Goal: Task Accomplishment & Management: Manage account settings

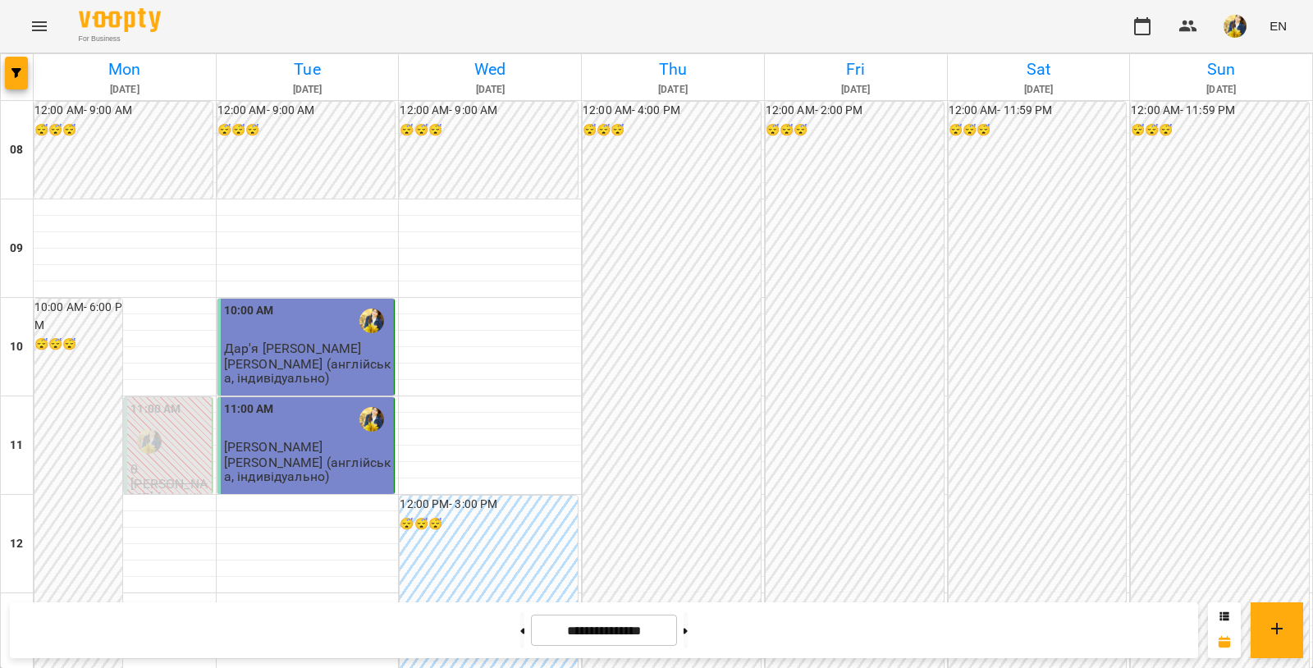
scroll to position [684, 0]
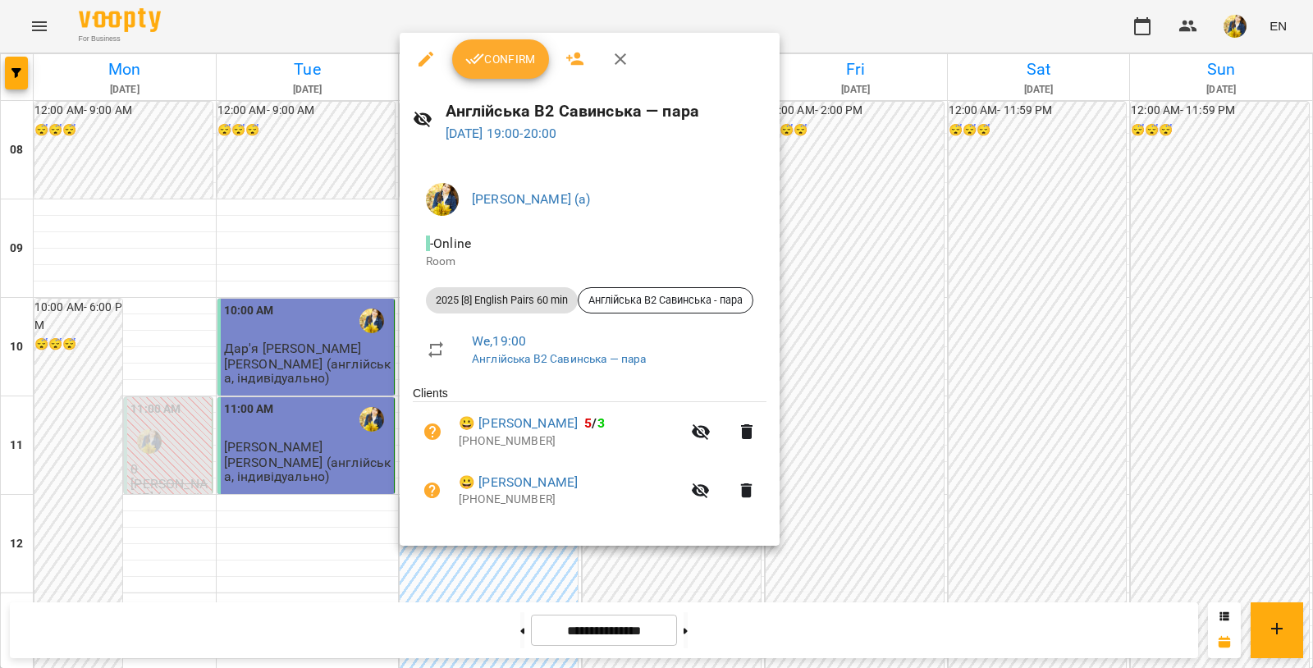
click at [498, 60] on span "Confirm" at bounding box center [500, 59] width 71 height 20
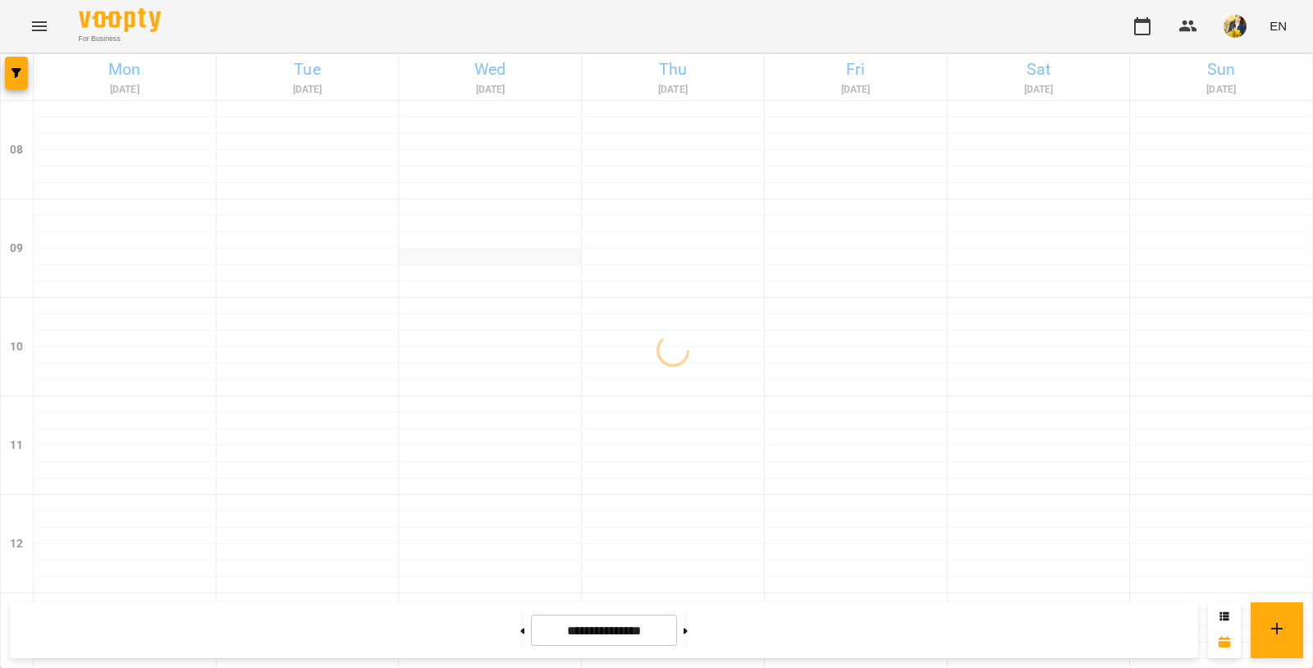
scroll to position [982, 0]
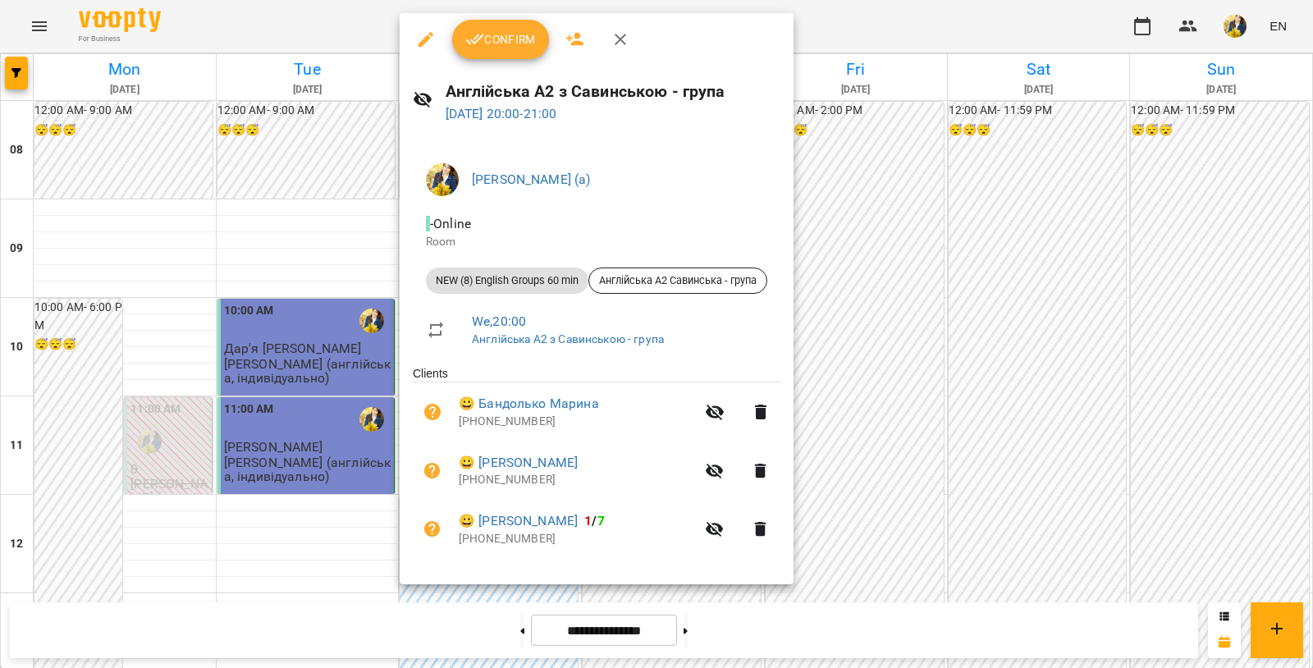
click at [491, 47] on span "Confirm" at bounding box center [500, 40] width 71 height 20
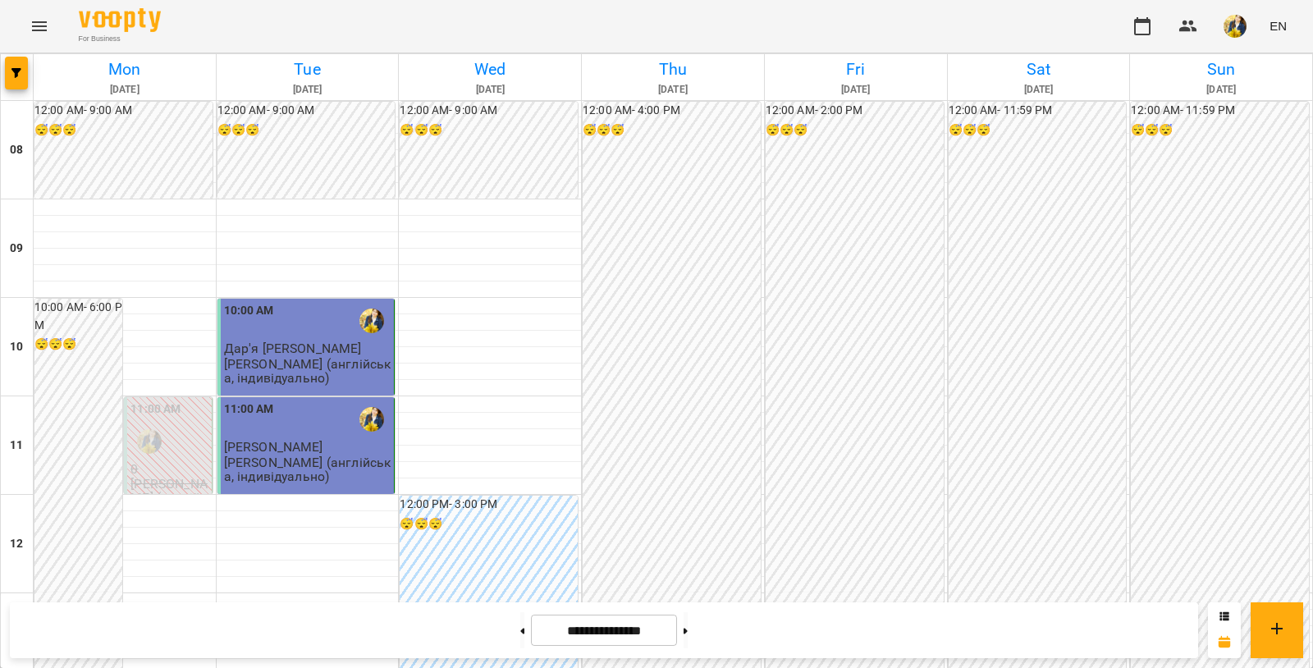
scroll to position [748, 0]
click at [1229, 20] on img "button" at bounding box center [1235, 26] width 23 height 23
click at [1281, 64] on span "[PERSON_NAME] (а)" at bounding box center [1225, 63] width 111 height 20
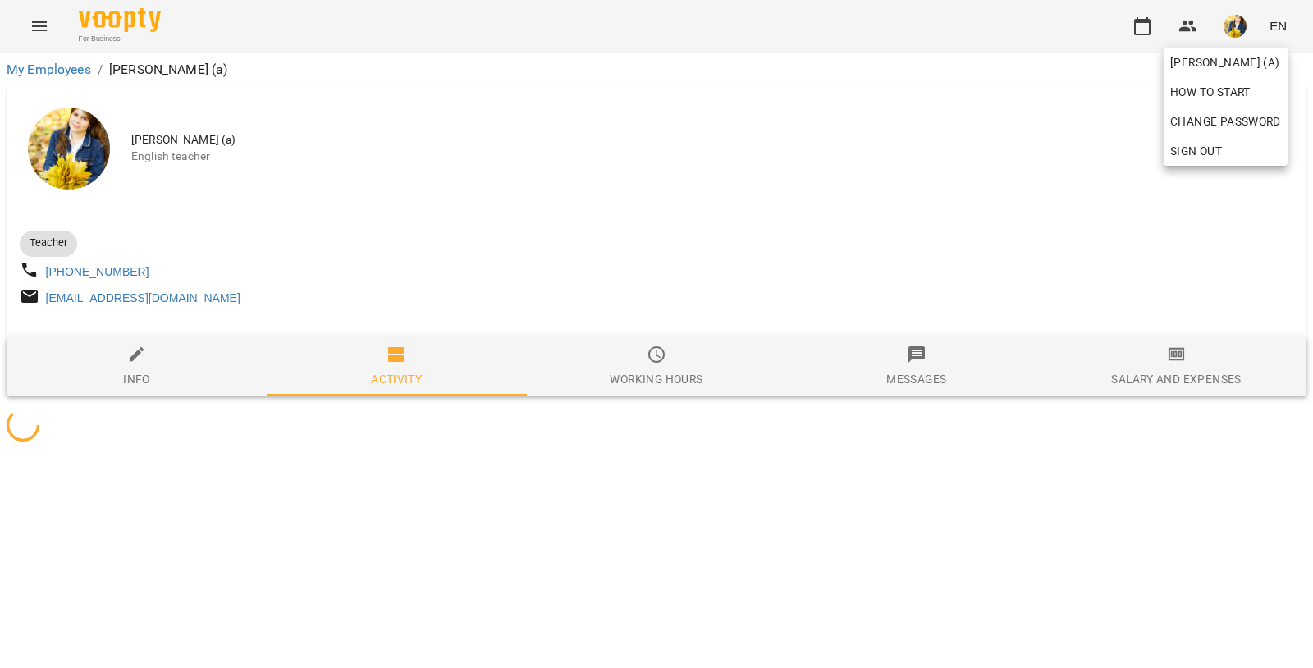
drag, startPoint x: 641, startPoint y: 411, endPoint x: 655, endPoint y: 373, distance: 40.2
click at [641, 411] on div at bounding box center [656, 334] width 1313 height 668
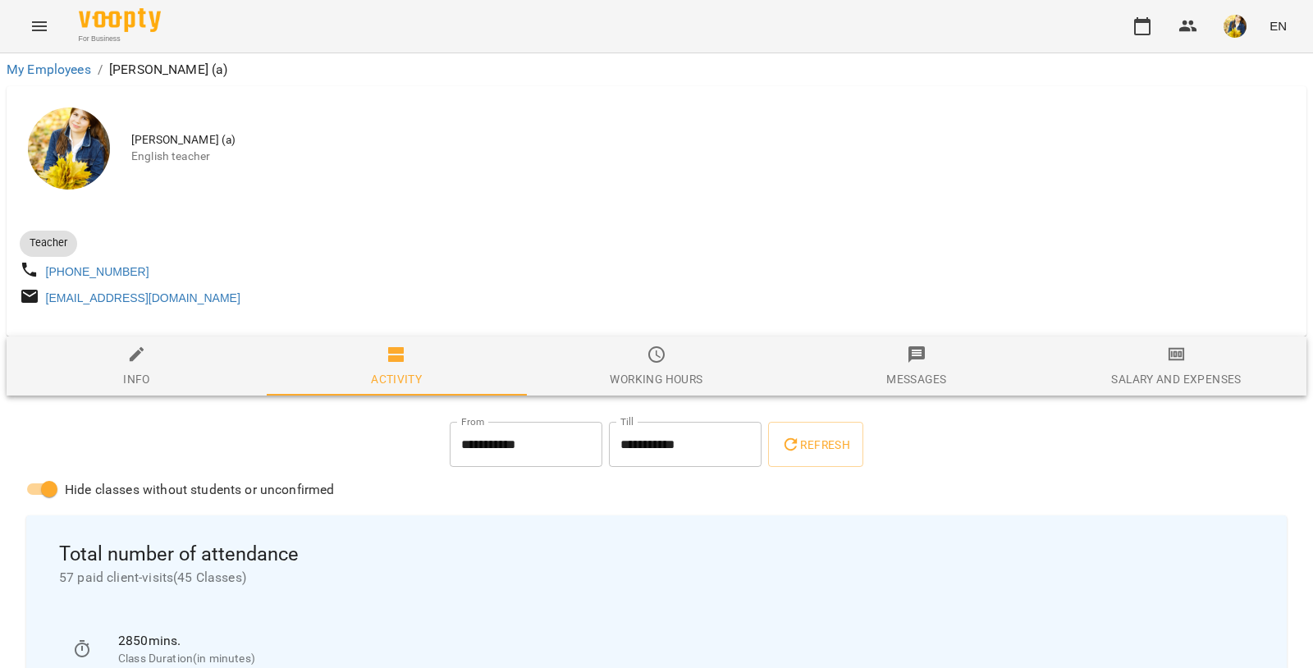
click at [656, 373] on span "Working hours" at bounding box center [657, 367] width 240 height 44
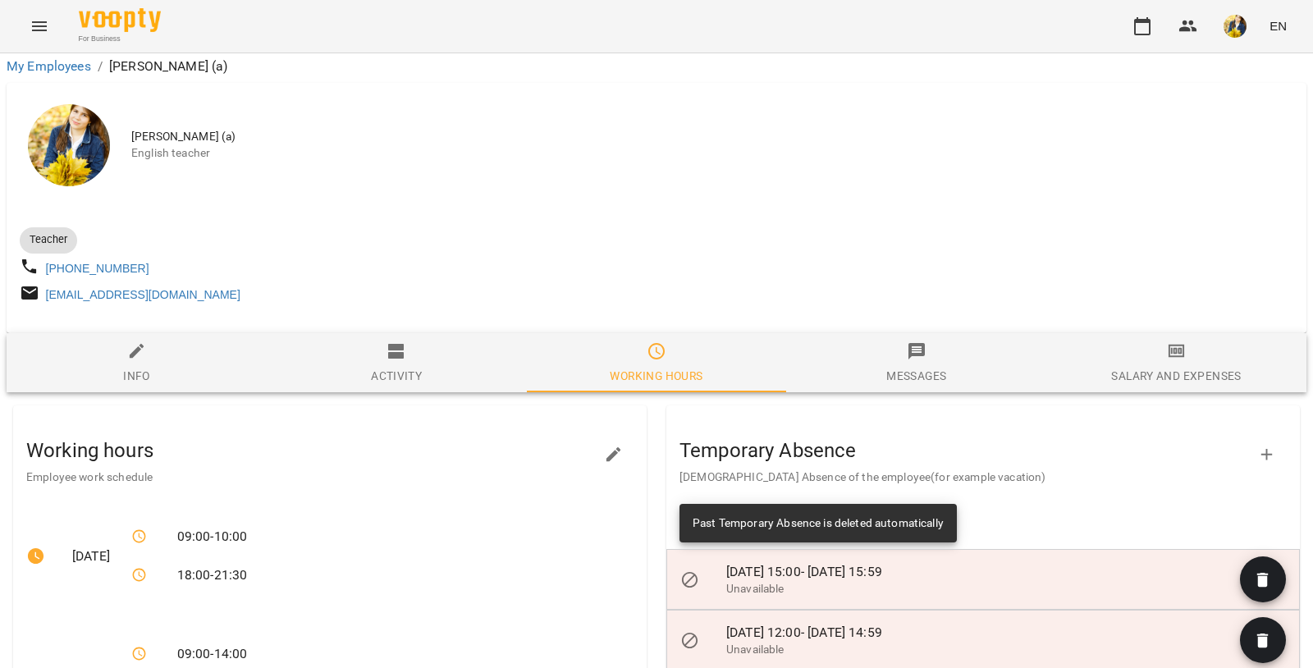
scroll to position [211, 0]
click at [608, 445] on icon "button" at bounding box center [614, 455] width 20 height 20
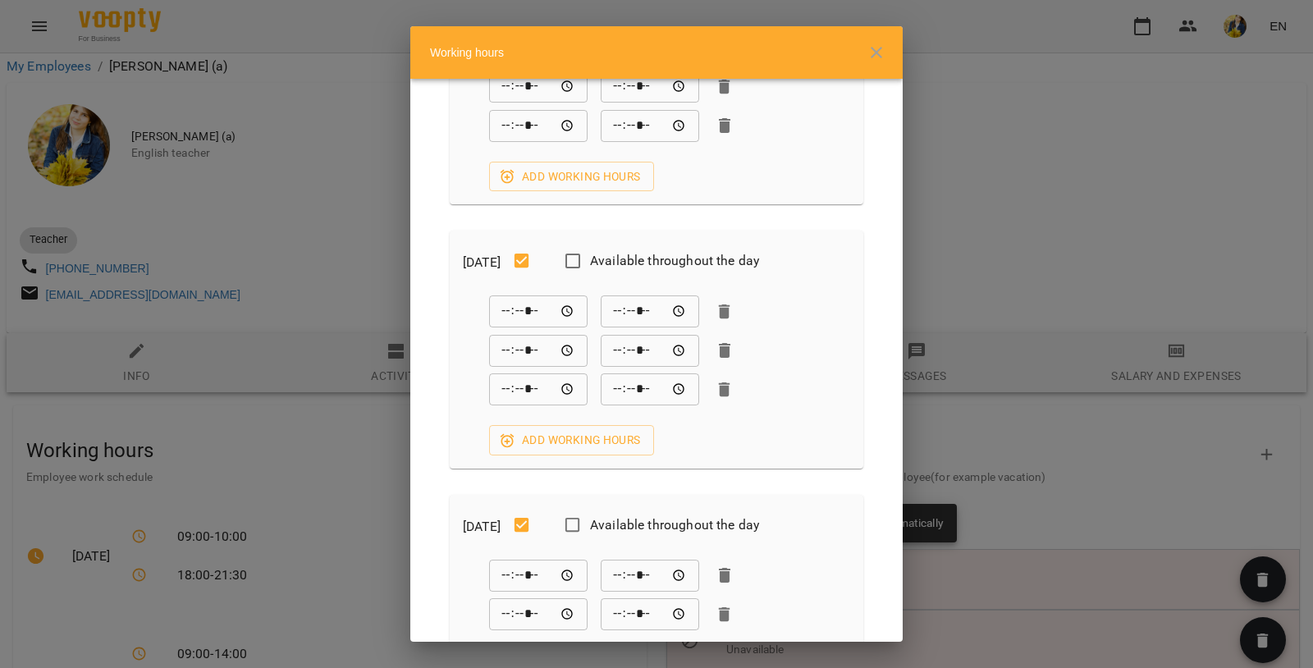
scroll to position [101, 0]
click at [613, 347] on input "*****" at bounding box center [650, 348] width 98 height 33
click at [725, 385] on icon "button" at bounding box center [724, 388] width 11 height 15
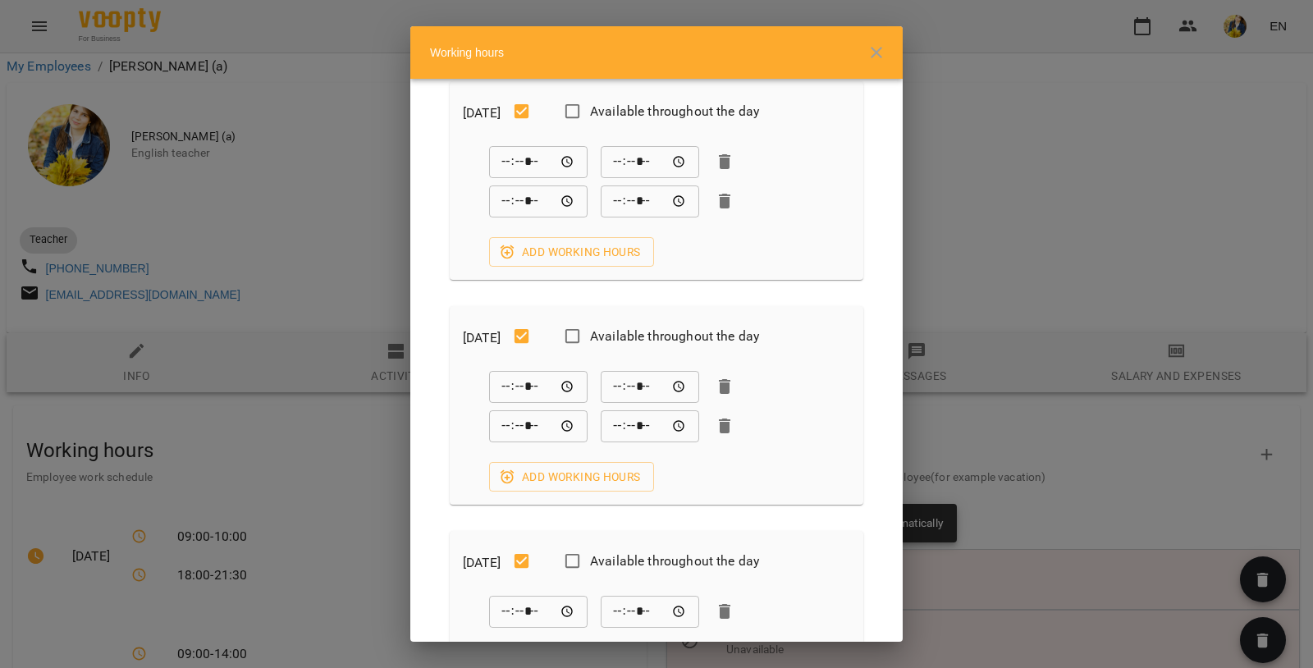
scroll to position [0, 0]
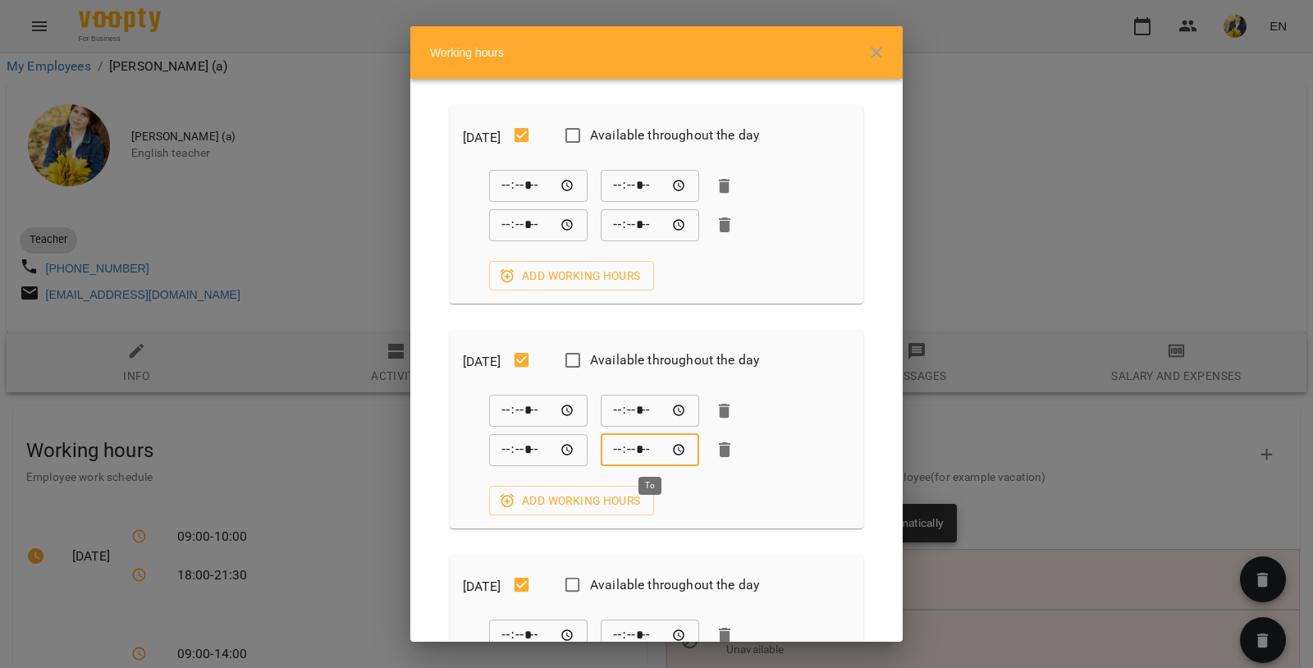
click at [638, 453] on input "*****" at bounding box center [650, 449] width 98 height 33
type input "*****"
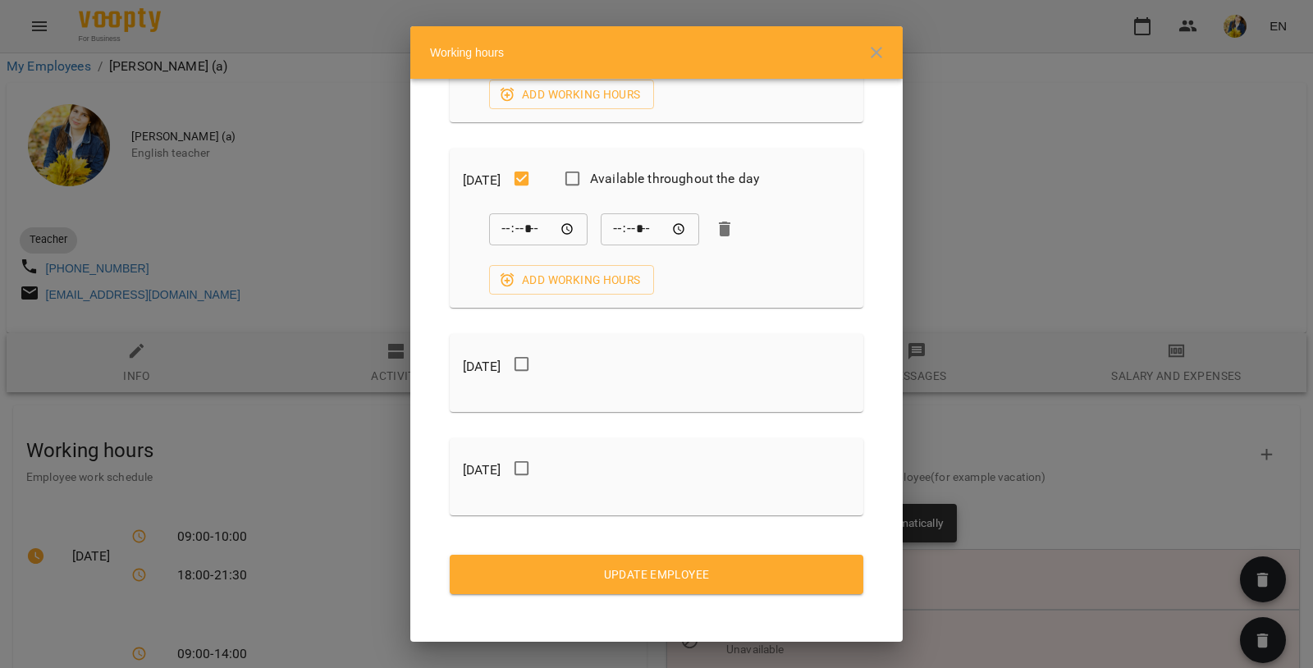
click at [638, 577] on span "Update Employee" at bounding box center [656, 575] width 387 height 20
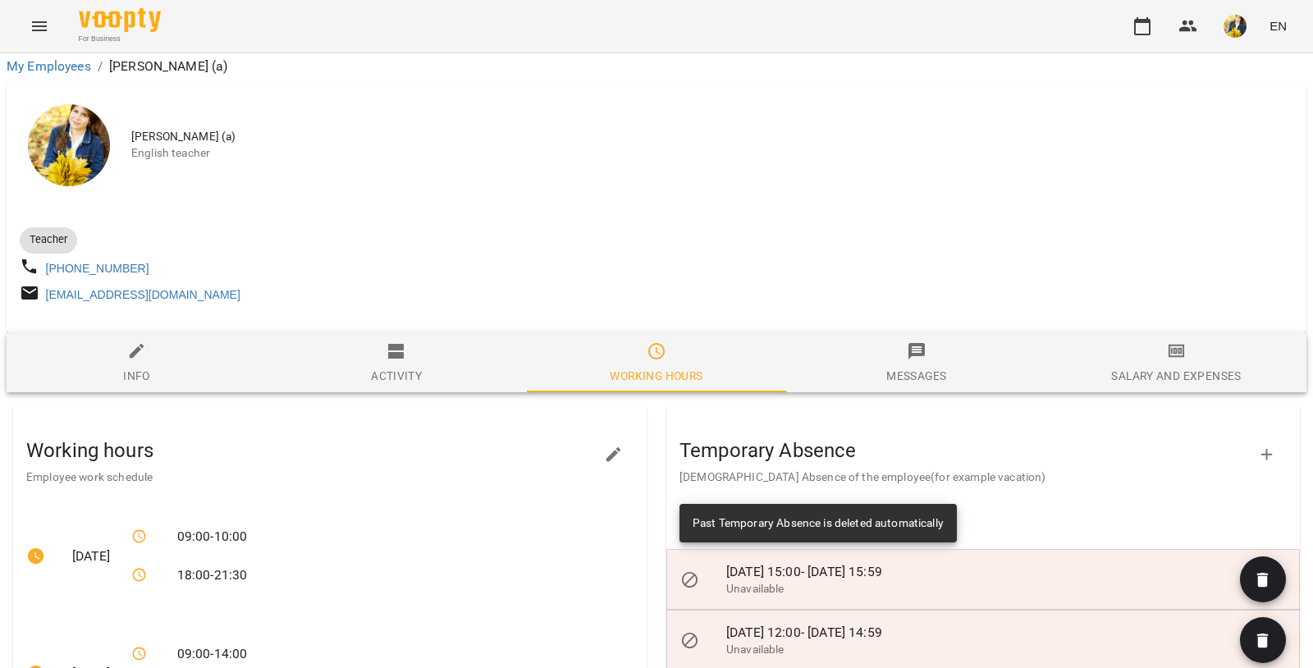
click at [1236, 42] on button "button" at bounding box center [1235, 26] width 43 height 43
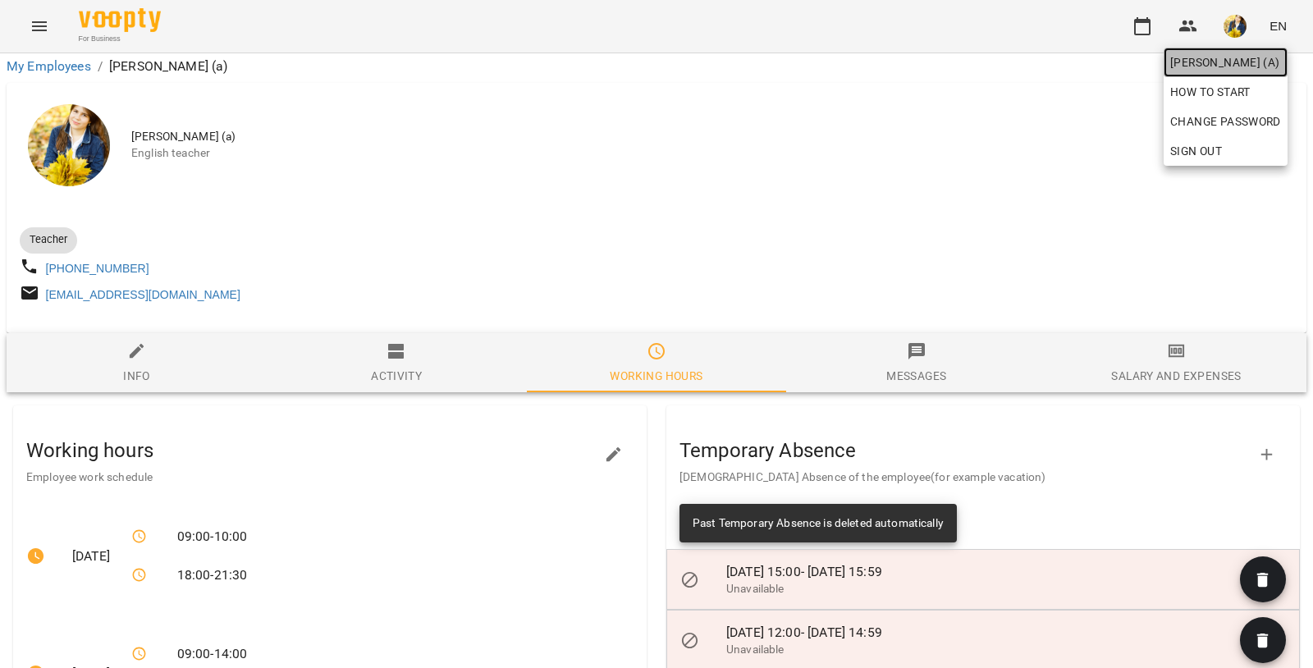
click at [1211, 69] on span "[PERSON_NAME] (а)" at bounding box center [1225, 63] width 111 height 20
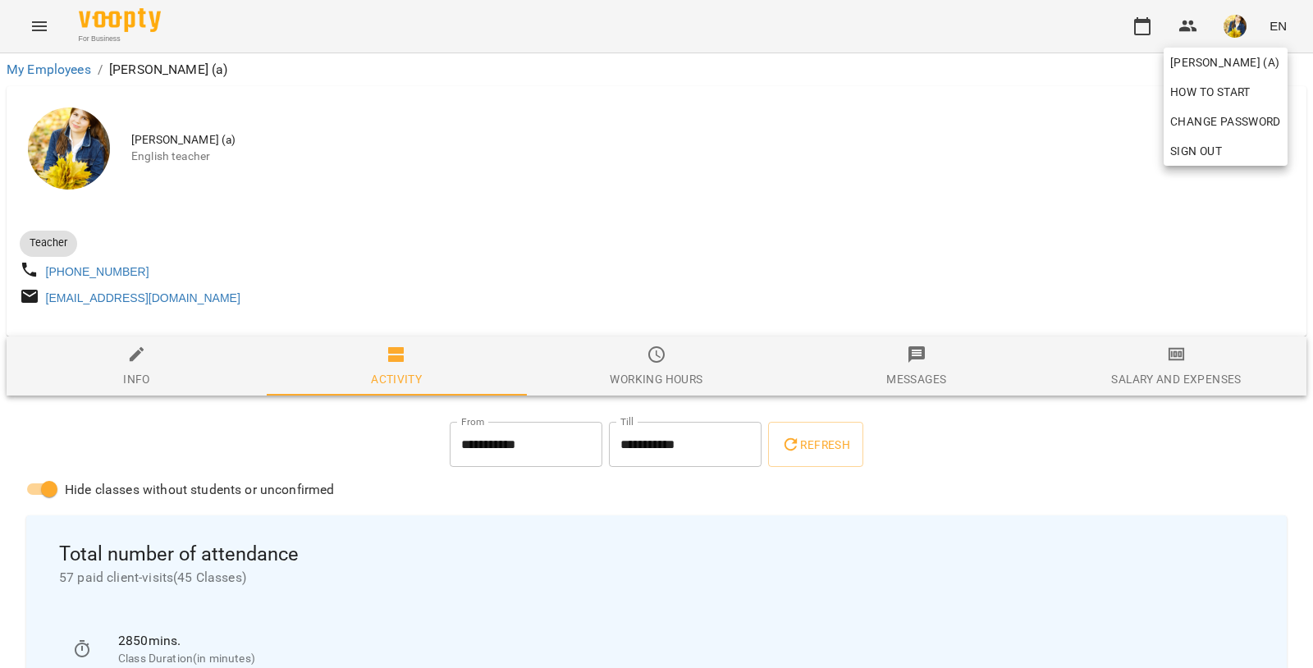
click at [1147, 29] on div at bounding box center [656, 334] width 1313 height 668
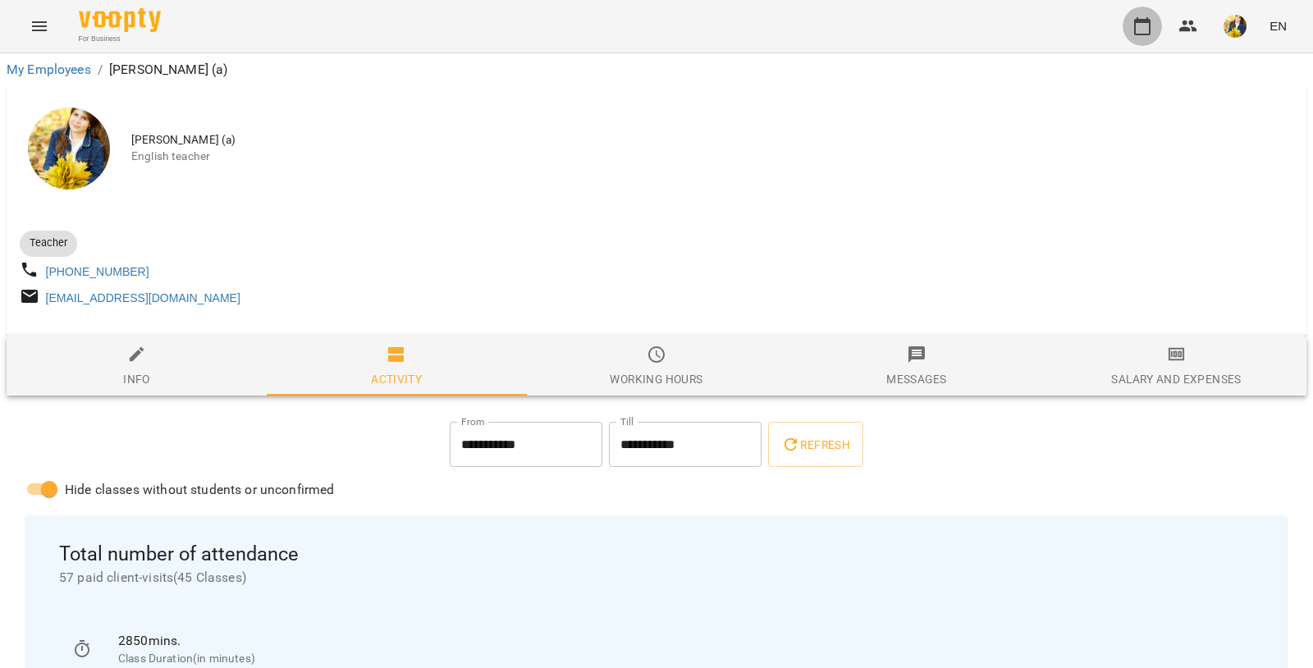
click at [1147, 26] on icon "button" at bounding box center [1143, 26] width 20 height 20
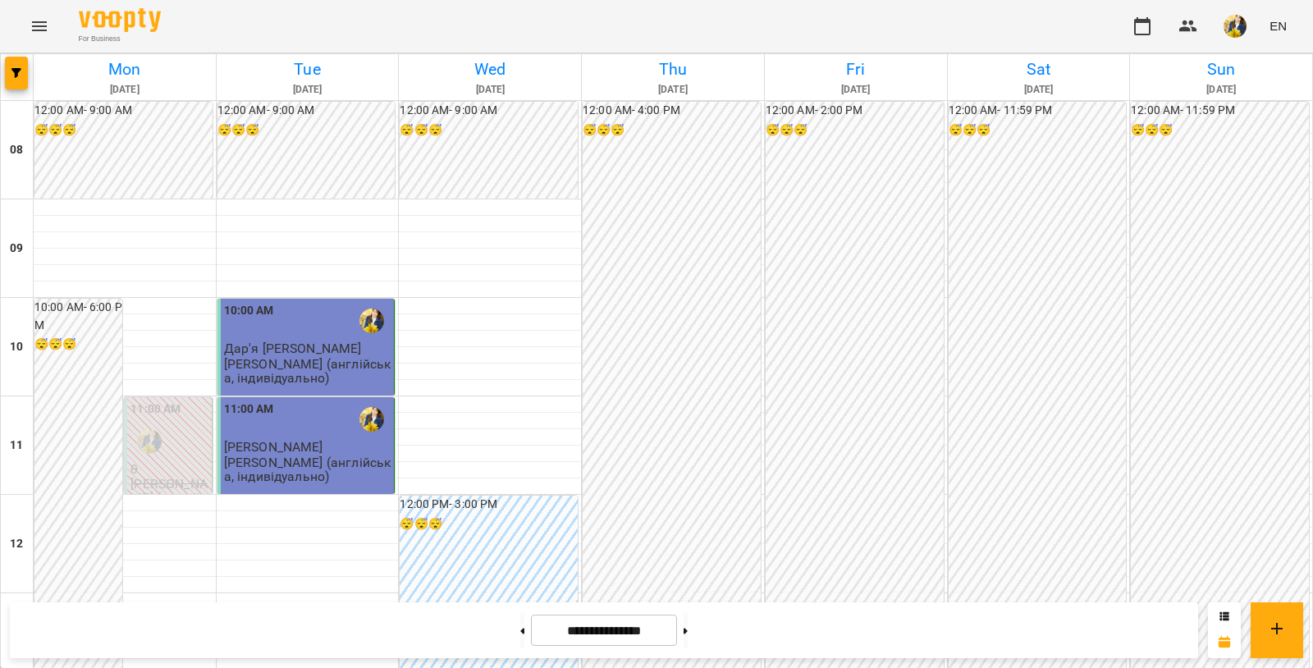
scroll to position [671, 0]
